Goal: Entertainment & Leisure: Browse casually

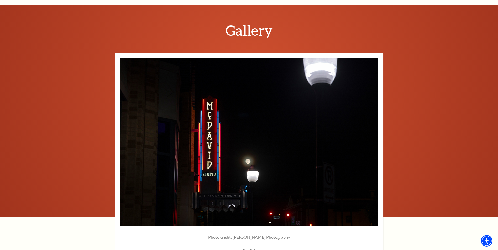
scroll to position [792, 0]
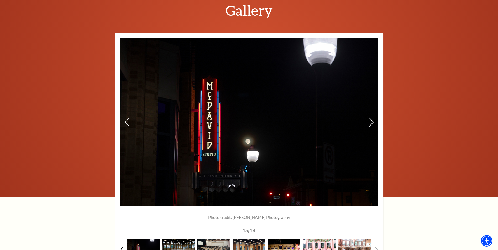
click at [370, 118] on icon at bounding box center [371, 122] width 6 height 9
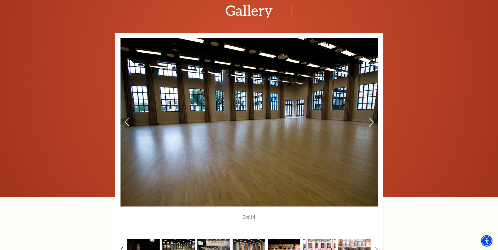
click at [370, 118] on icon at bounding box center [371, 122] width 6 height 9
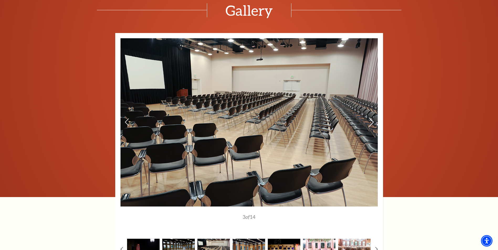
click at [370, 118] on icon at bounding box center [371, 122] width 6 height 9
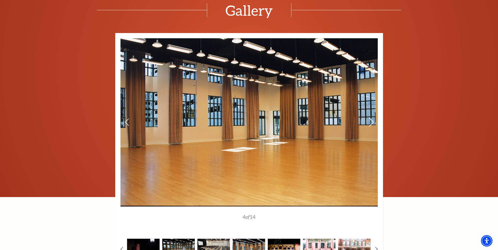
click at [370, 118] on icon at bounding box center [371, 122] width 6 height 9
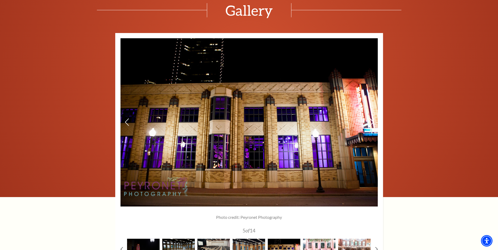
click at [372, 118] on icon at bounding box center [371, 122] width 6 height 9
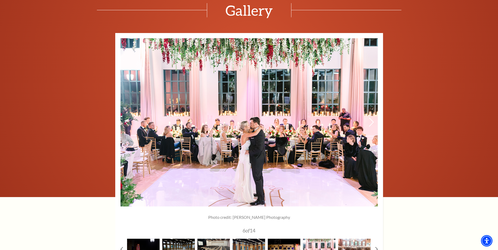
click at [370, 118] on icon at bounding box center [371, 122] width 6 height 9
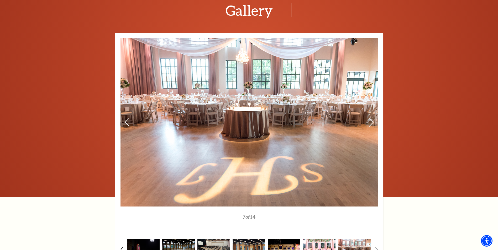
click at [370, 118] on icon at bounding box center [371, 122] width 6 height 9
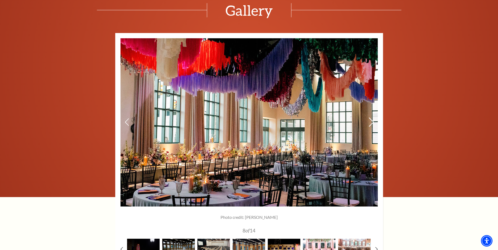
click at [370, 118] on icon at bounding box center [371, 122] width 6 height 9
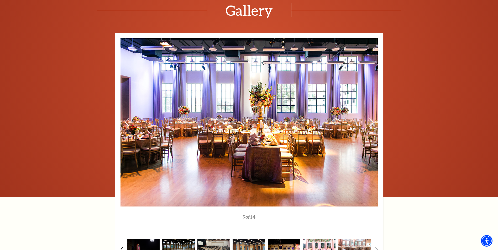
click at [370, 118] on icon at bounding box center [371, 122] width 6 height 9
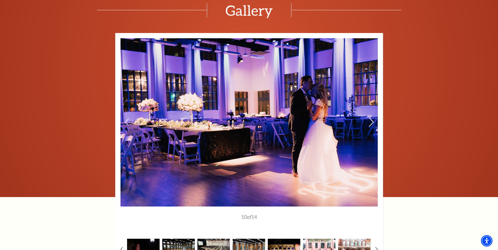
click at [370, 118] on icon at bounding box center [371, 122] width 6 height 9
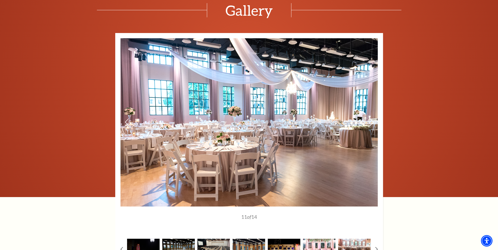
click at [370, 118] on icon at bounding box center [371, 122] width 6 height 9
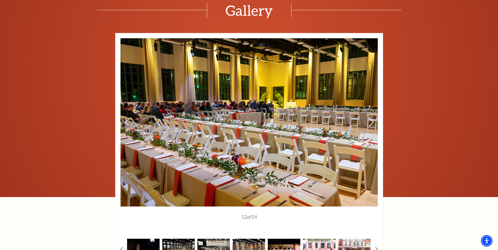
click at [370, 118] on icon at bounding box center [371, 122] width 6 height 9
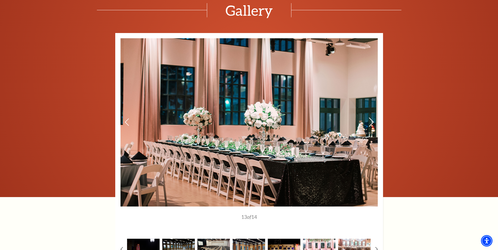
click at [370, 118] on icon at bounding box center [371, 122] width 6 height 9
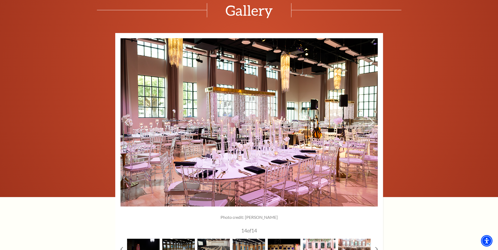
click at [370, 118] on icon at bounding box center [371, 122] width 6 height 9
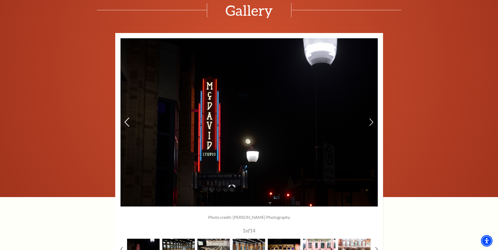
click at [125, 119] on div at bounding box center [127, 123] width 4 height 8
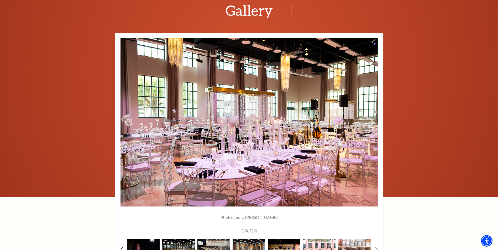
click at [371, 118] on icon at bounding box center [371, 122] width 6 height 9
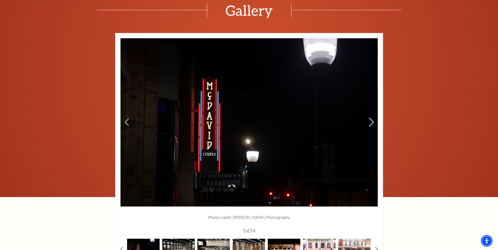
click at [371, 118] on icon at bounding box center [371, 122] width 6 height 9
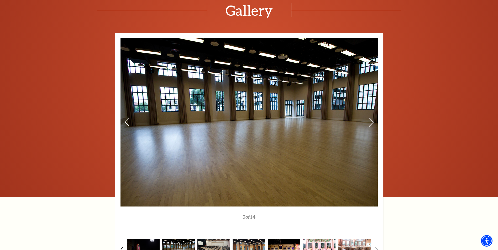
click at [371, 118] on icon at bounding box center [371, 122] width 6 height 9
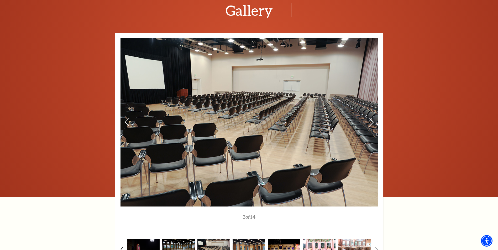
click at [371, 118] on icon at bounding box center [371, 122] width 6 height 9
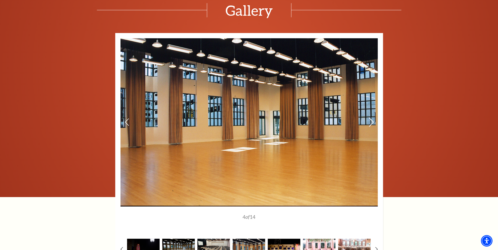
click at [371, 118] on icon at bounding box center [371, 122] width 6 height 9
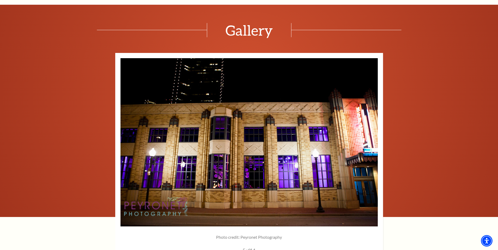
scroll to position [769, 0]
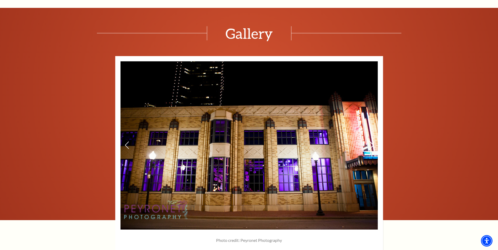
click at [369, 141] on icon at bounding box center [371, 145] width 6 height 9
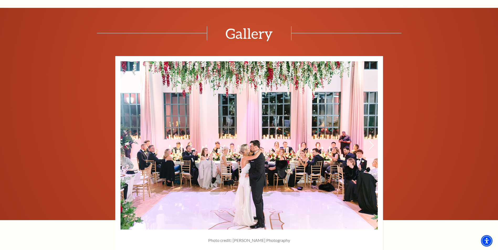
click at [369, 141] on icon at bounding box center [371, 145] width 6 height 9
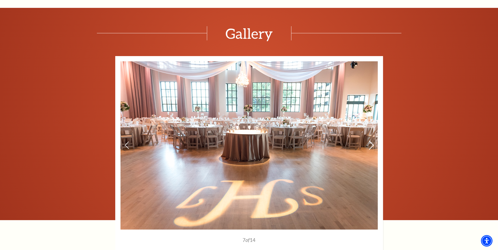
click at [369, 141] on icon at bounding box center [371, 145] width 6 height 9
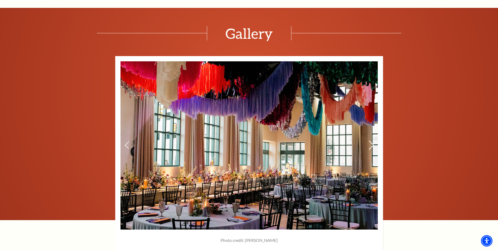
click at [372, 141] on use at bounding box center [371, 145] width 5 height 9
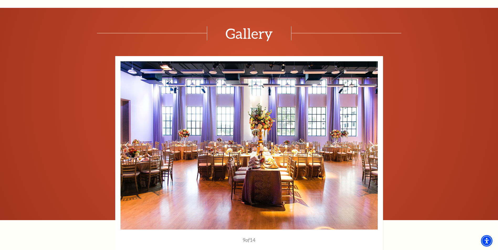
click at [372, 141] on use at bounding box center [371, 145] width 5 height 9
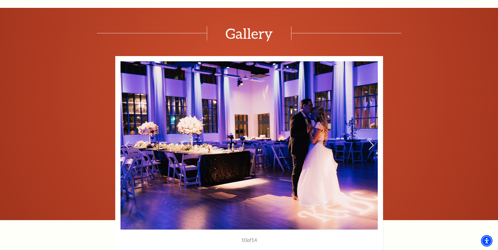
click at [369, 141] on icon at bounding box center [371, 145] width 6 height 9
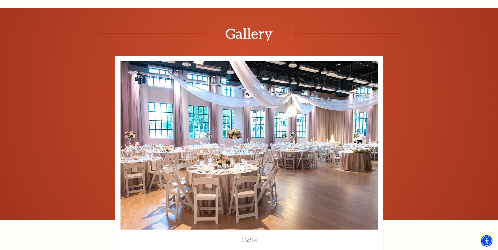
click at [369, 141] on icon at bounding box center [371, 145] width 6 height 9
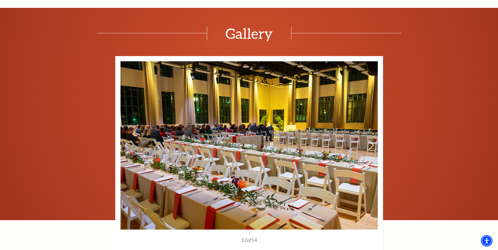
click at [369, 141] on icon at bounding box center [371, 145] width 6 height 9
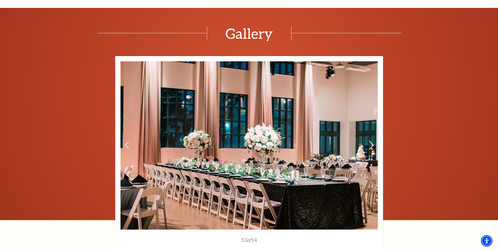
click at [372, 141] on icon at bounding box center [371, 145] width 6 height 9
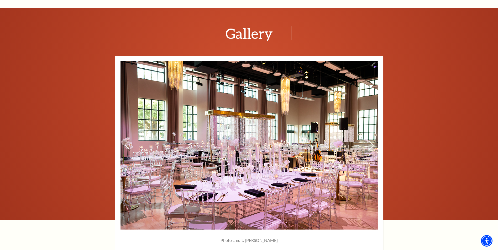
click at [372, 141] on icon at bounding box center [371, 145] width 6 height 9
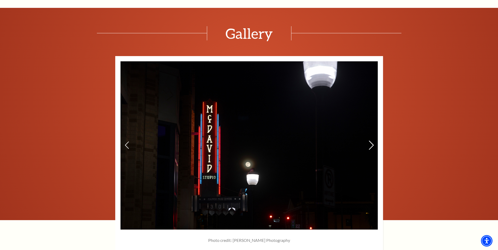
click at [372, 141] on icon at bounding box center [371, 145] width 6 height 9
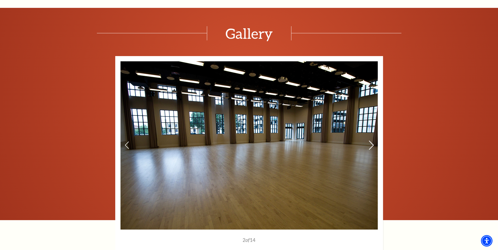
click at [372, 141] on icon at bounding box center [371, 145] width 6 height 9
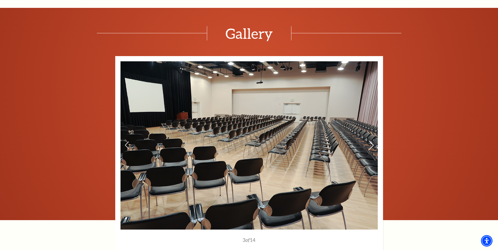
click at [372, 141] on icon at bounding box center [371, 145] width 6 height 9
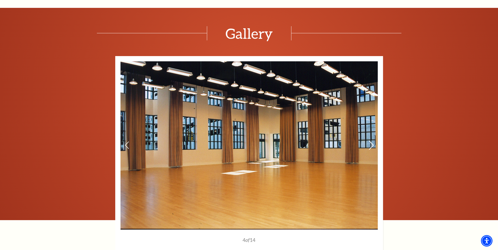
click at [372, 141] on icon at bounding box center [371, 145] width 6 height 9
